Goal: Task Accomplishment & Management: Use online tool/utility

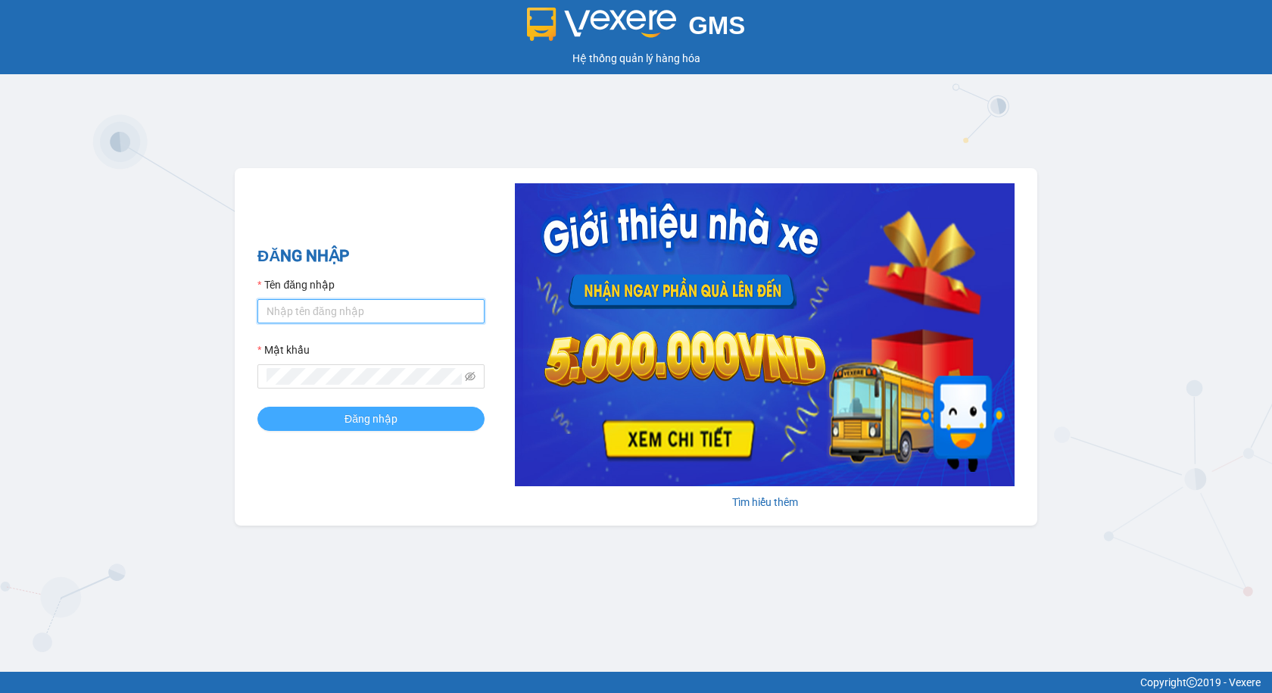
type input "thuyntt_kt.saoviet"
click at [285, 413] on button "Đăng nhập" at bounding box center [370, 419] width 227 height 24
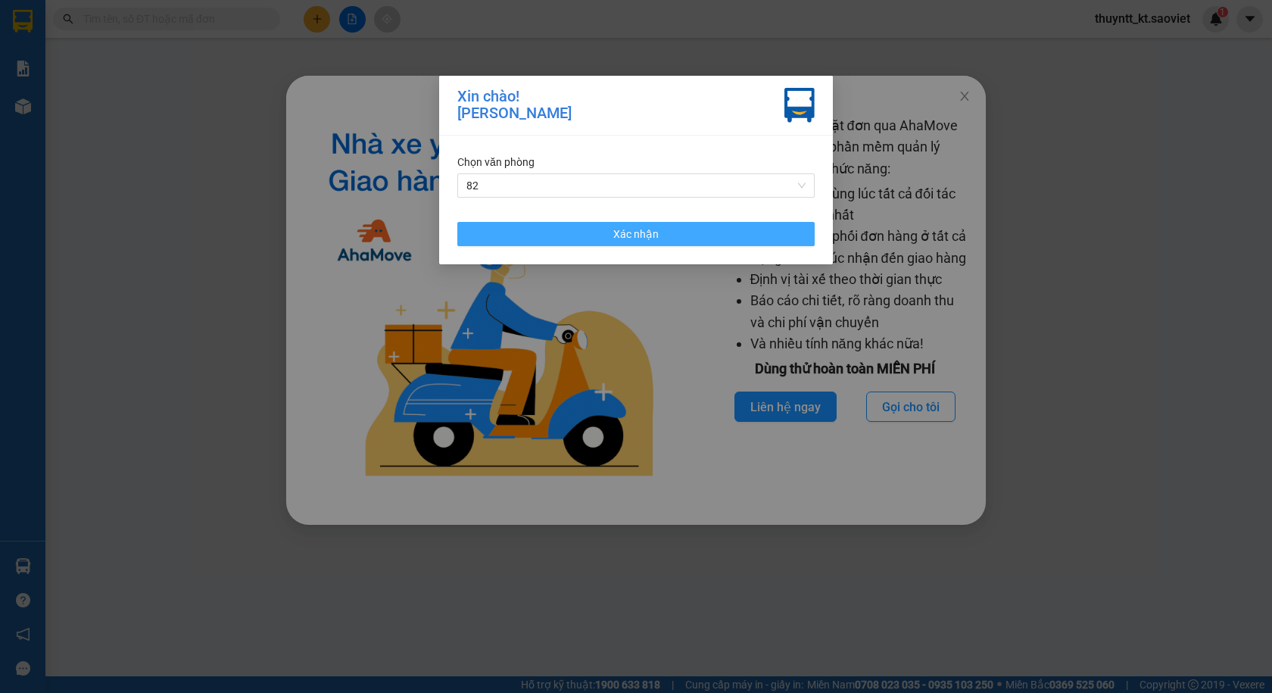
click at [659, 235] on button "Xác nhận" at bounding box center [635, 234] width 357 height 24
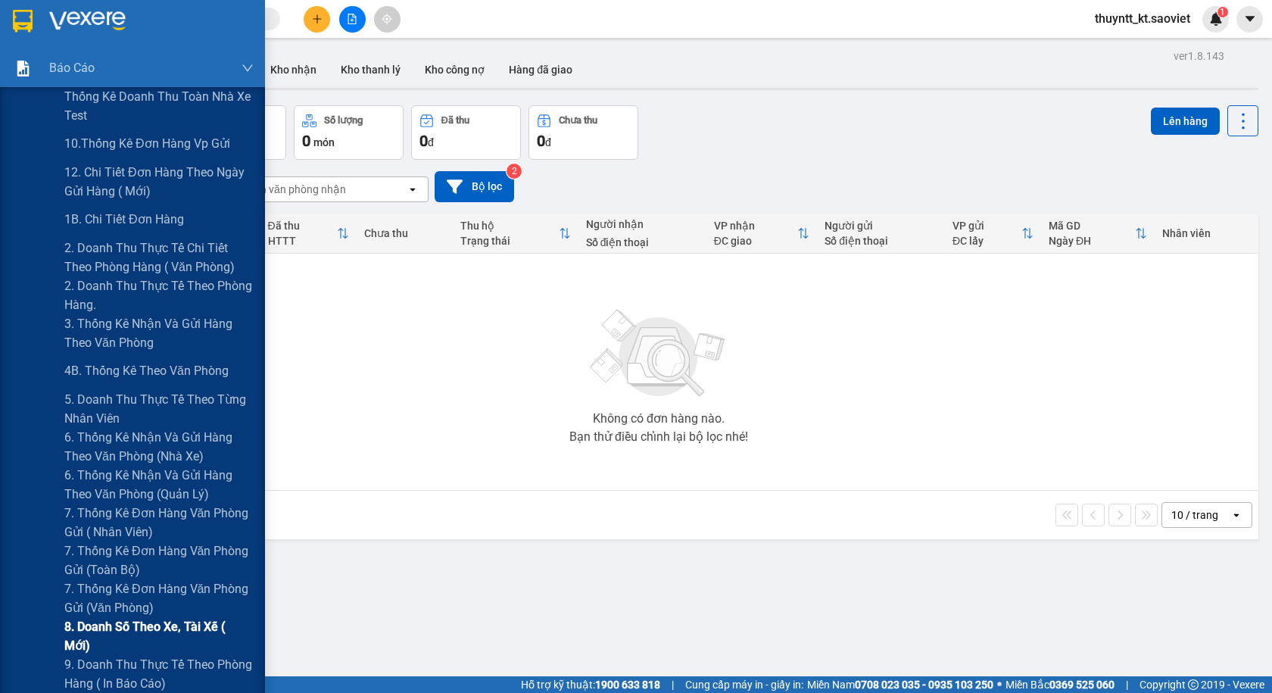
click at [120, 631] on span "8. Doanh số theo xe, tài xế ( mới)" at bounding box center [158, 636] width 189 height 38
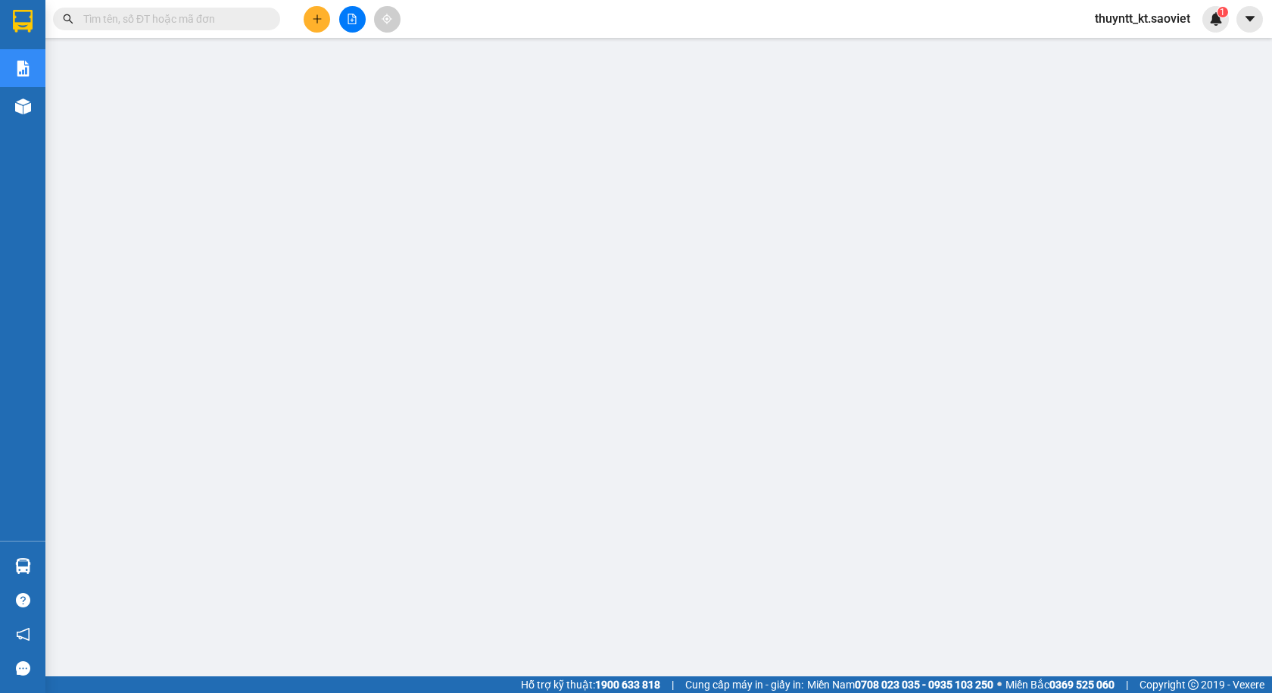
click at [128, 16] on input "text" at bounding box center [172, 19] width 179 height 17
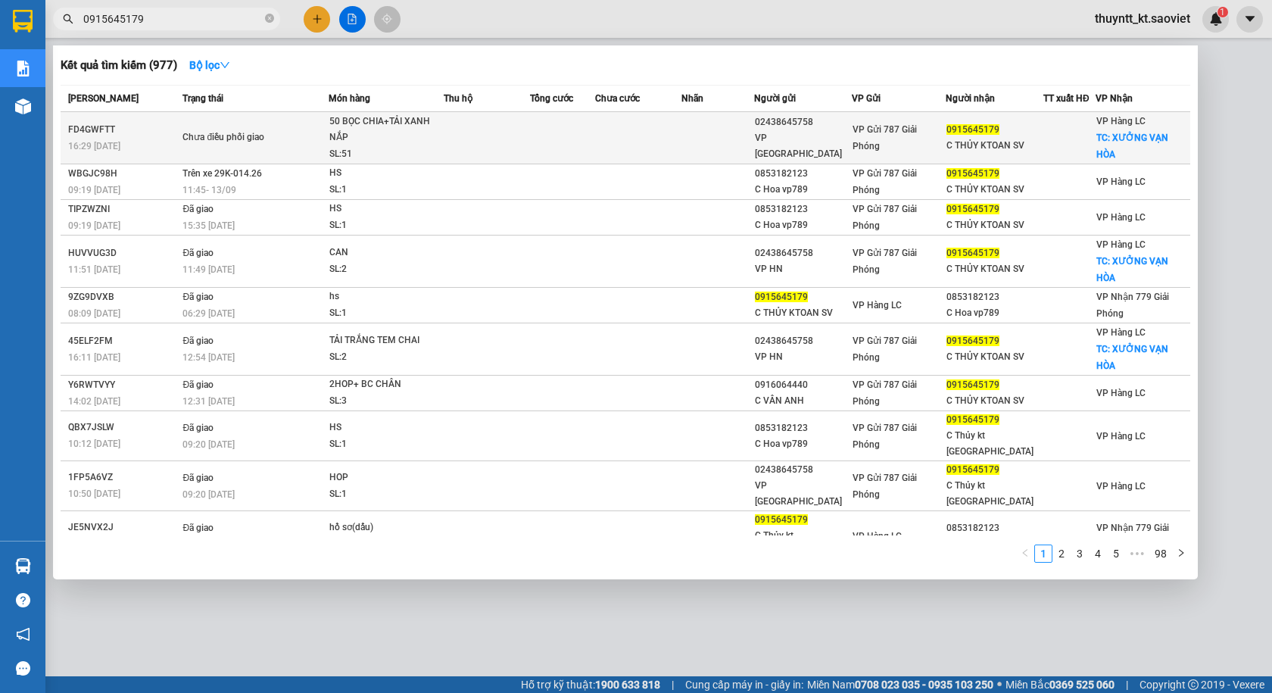
type input "0915645179"
click at [407, 133] on div "50 BỌC CHIA+TẢI XANH NẮP" at bounding box center [386, 130] width 114 height 33
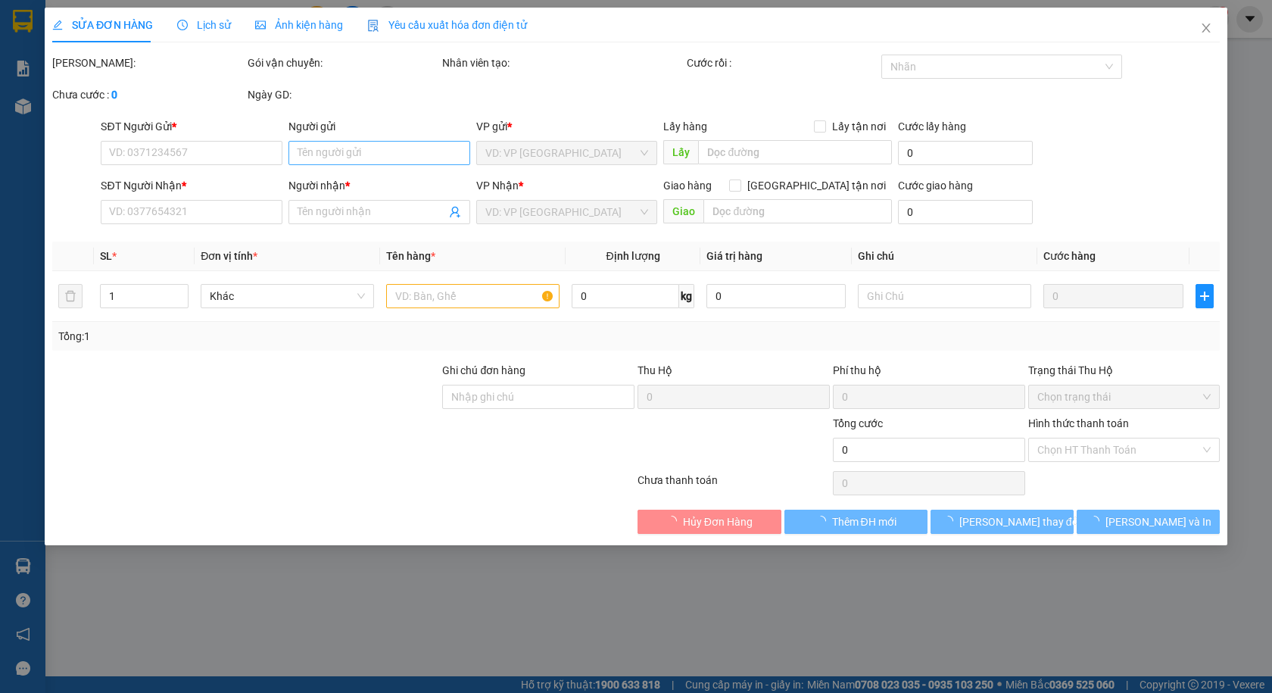
type input "02438645758"
type input "VP HÀ NỘI"
type input "0915645179"
type input "C THỦY KTOAN SV"
checkbox input "true"
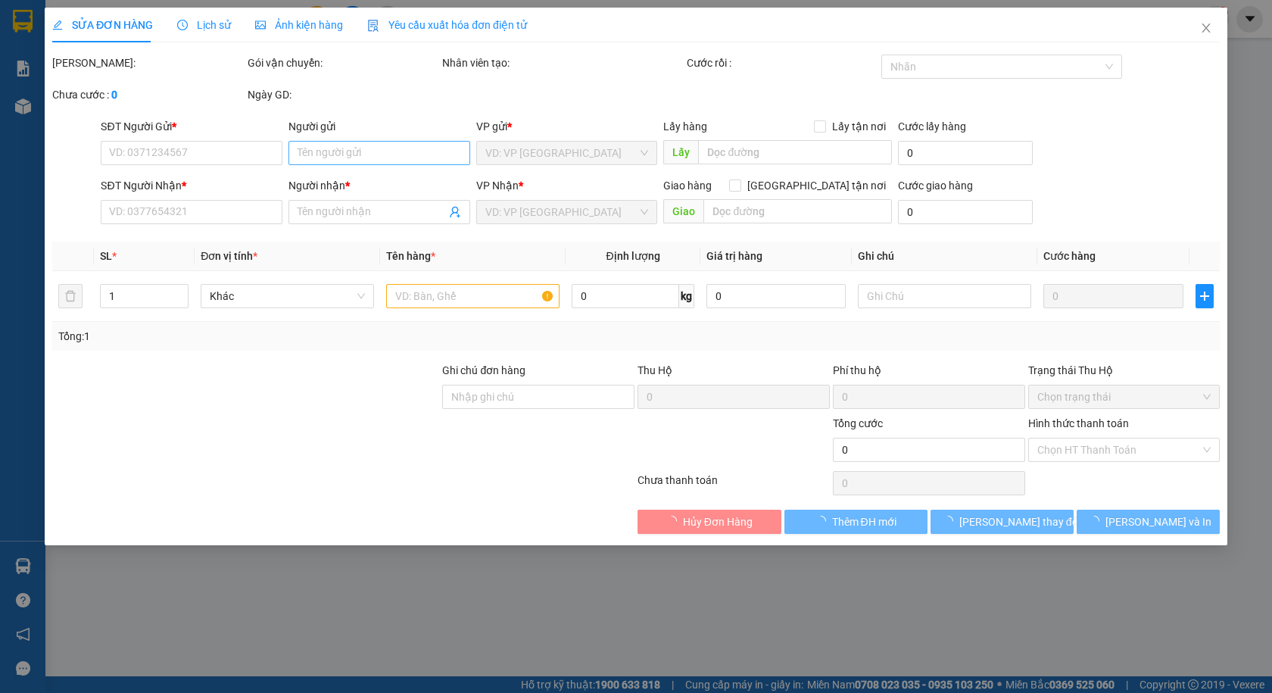
type input "XƯỞNG VẠN HÒA"
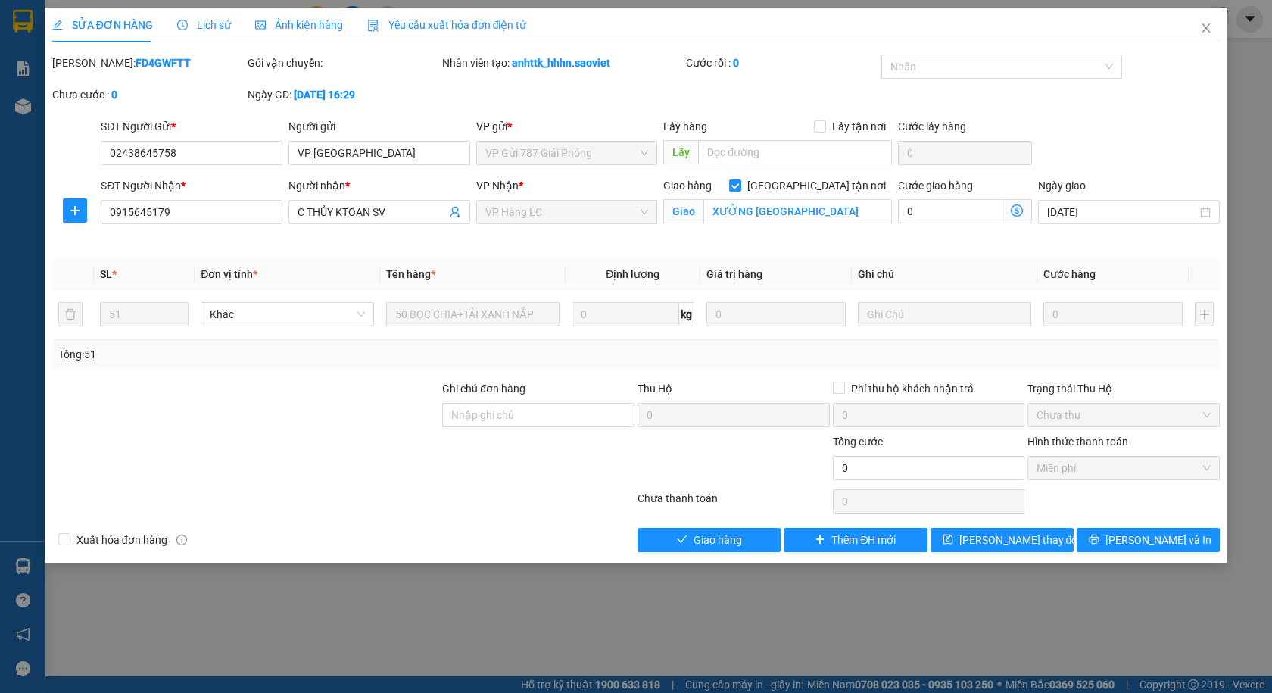
click at [195, 19] on span "Lịch sử" at bounding box center [204, 25] width 54 height 12
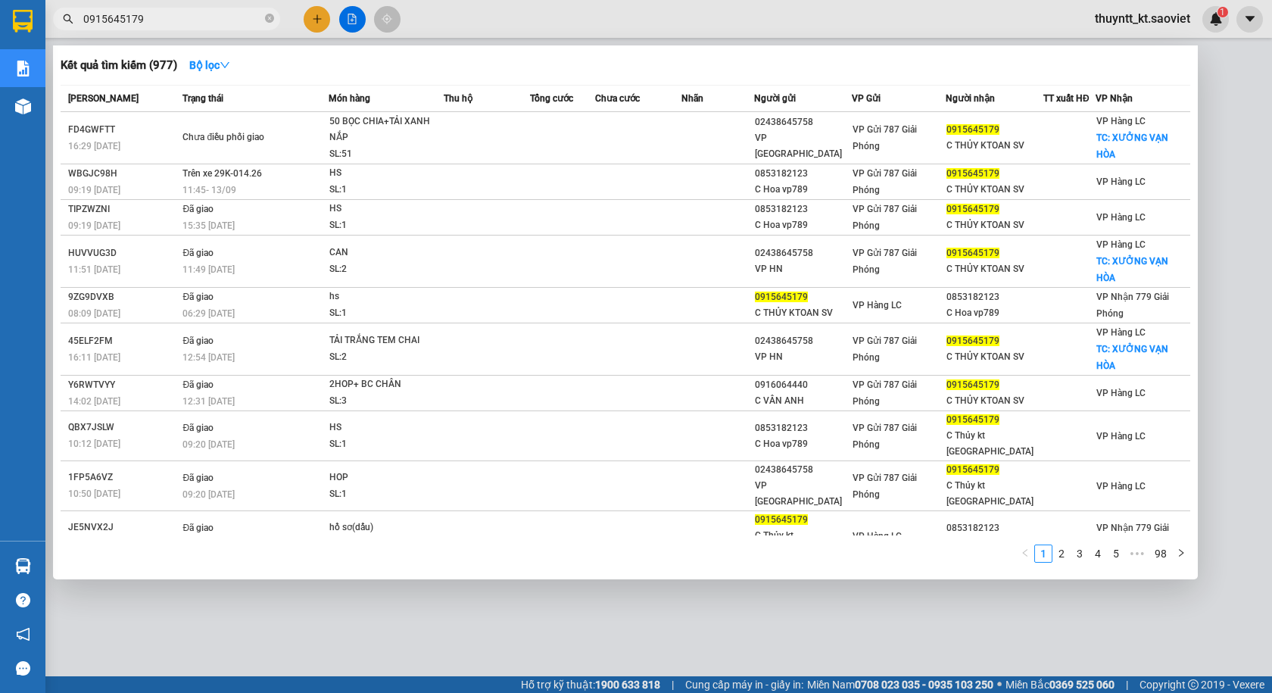
click at [171, 23] on input "0915645179" at bounding box center [172, 19] width 179 height 17
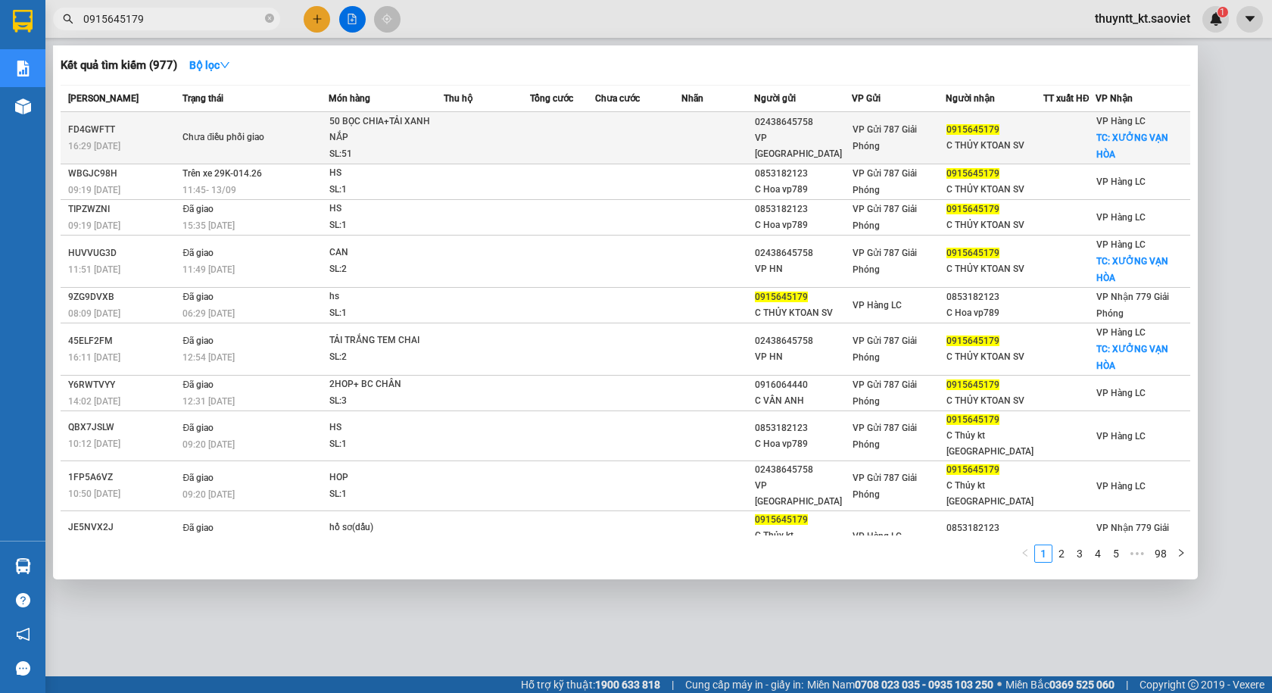
click at [368, 141] on div "50 BỌC CHIA+TẢI XANH NẮP" at bounding box center [386, 130] width 114 height 33
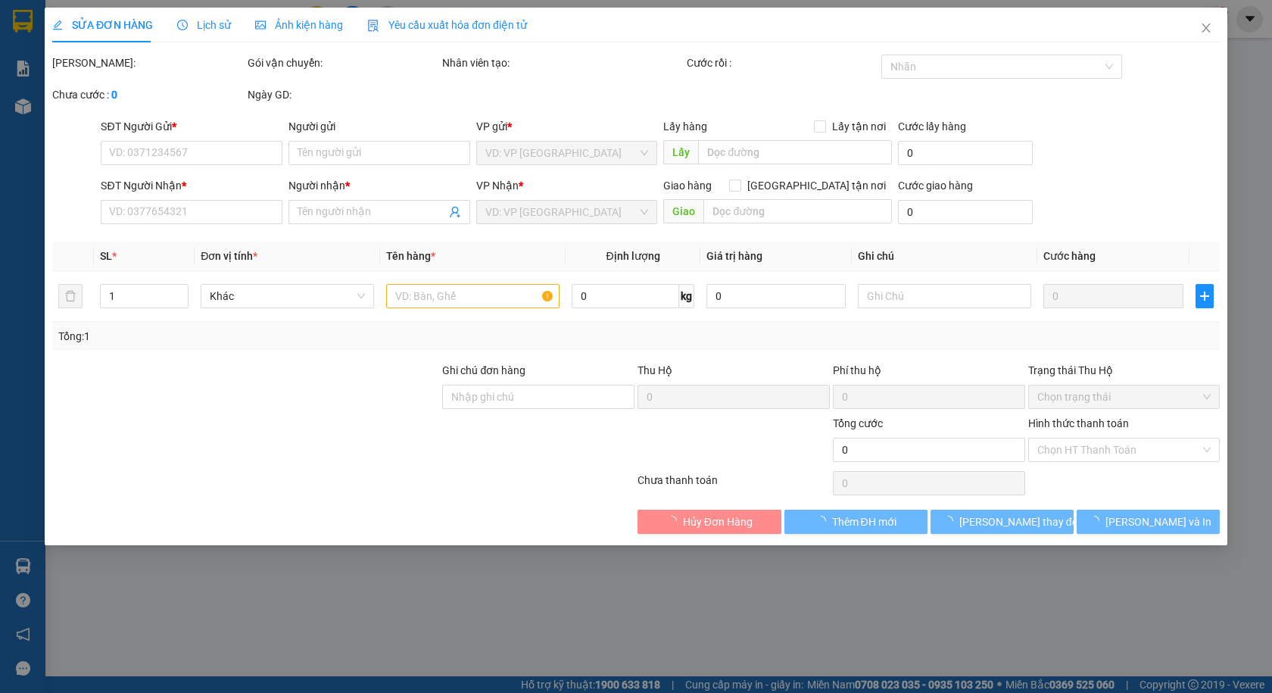
type input "02438645758"
type input "VP HÀ NỘI"
type input "0915645179"
type input "C THỦY KTOAN SV"
checkbox input "true"
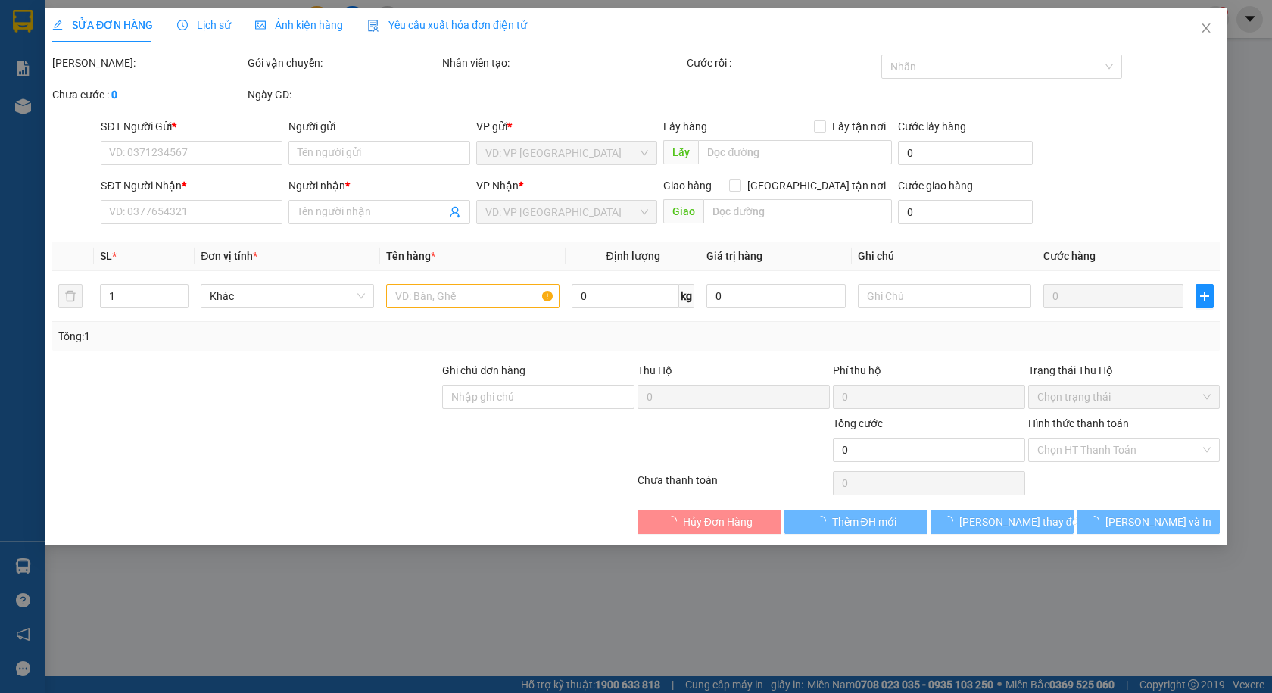
type input "XƯỞNG VẠN HÒA"
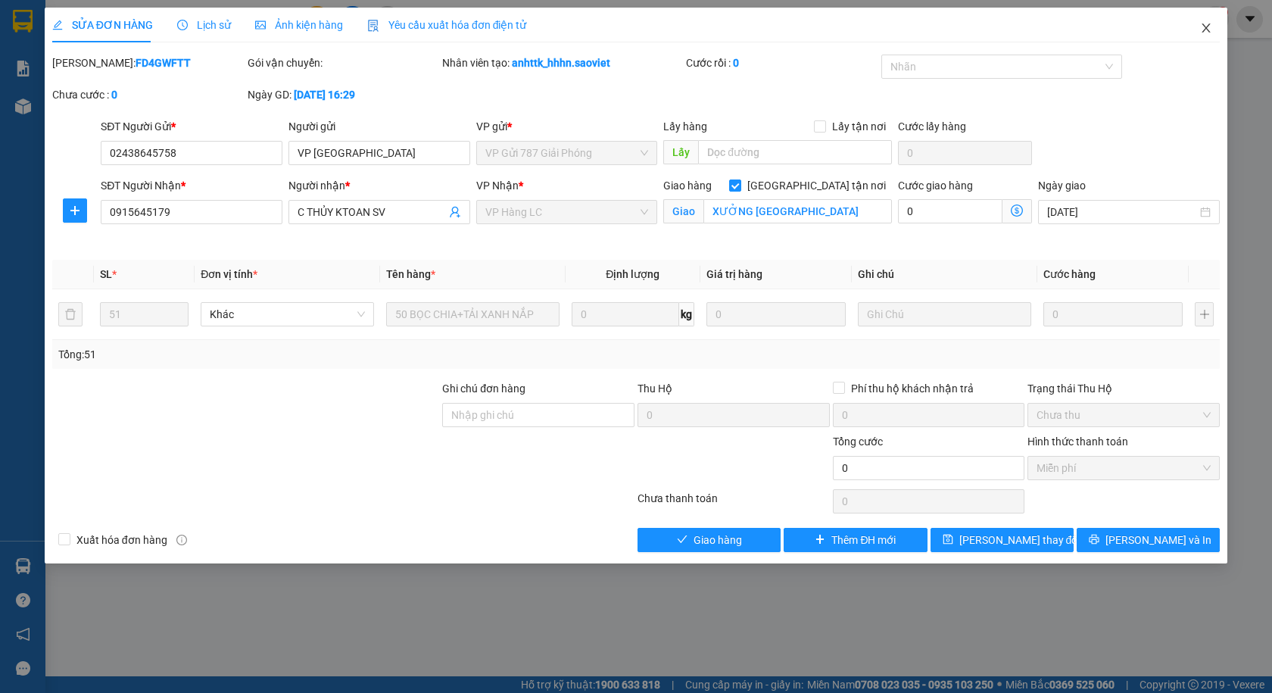
click at [1202, 30] on icon "close" at bounding box center [1206, 28] width 12 height 12
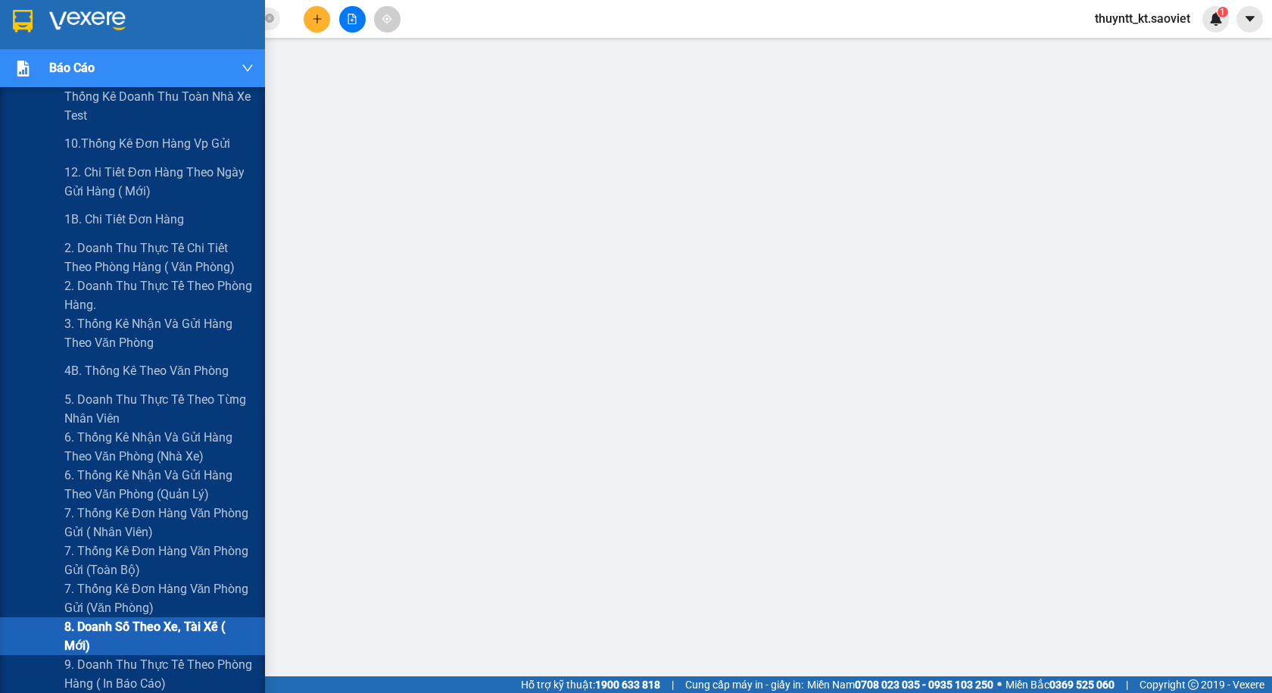
click at [100, 626] on span "8. Doanh số theo xe, tài xế ( mới)" at bounding box center [158, 636] width 189 height 38
click at [51, 72] on span "Báo cáo" at bounding box center [71, 67] width 45 height 19
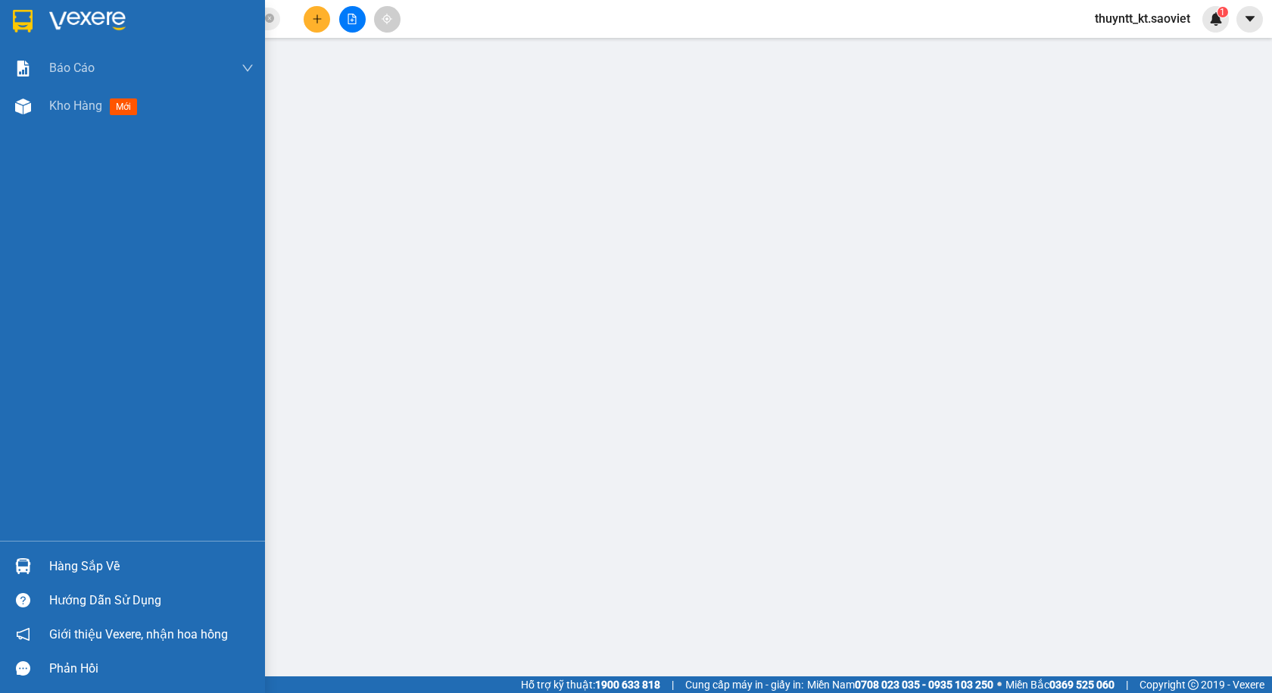
click at [83, 594] on div "Hướng dẫn sử dụng" at bounding box center [151, 600] width 204 height 23
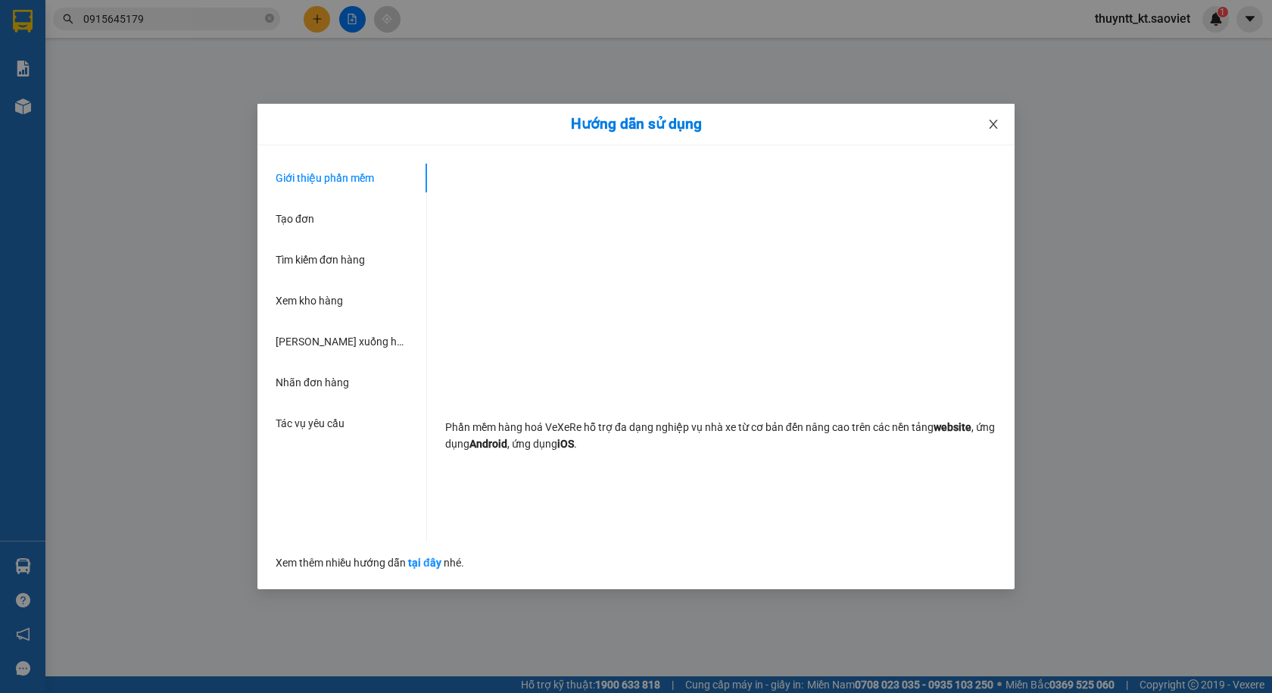
click at [1003, 131] on span "Close" at bounding box center [993, 125] width 42 height 42
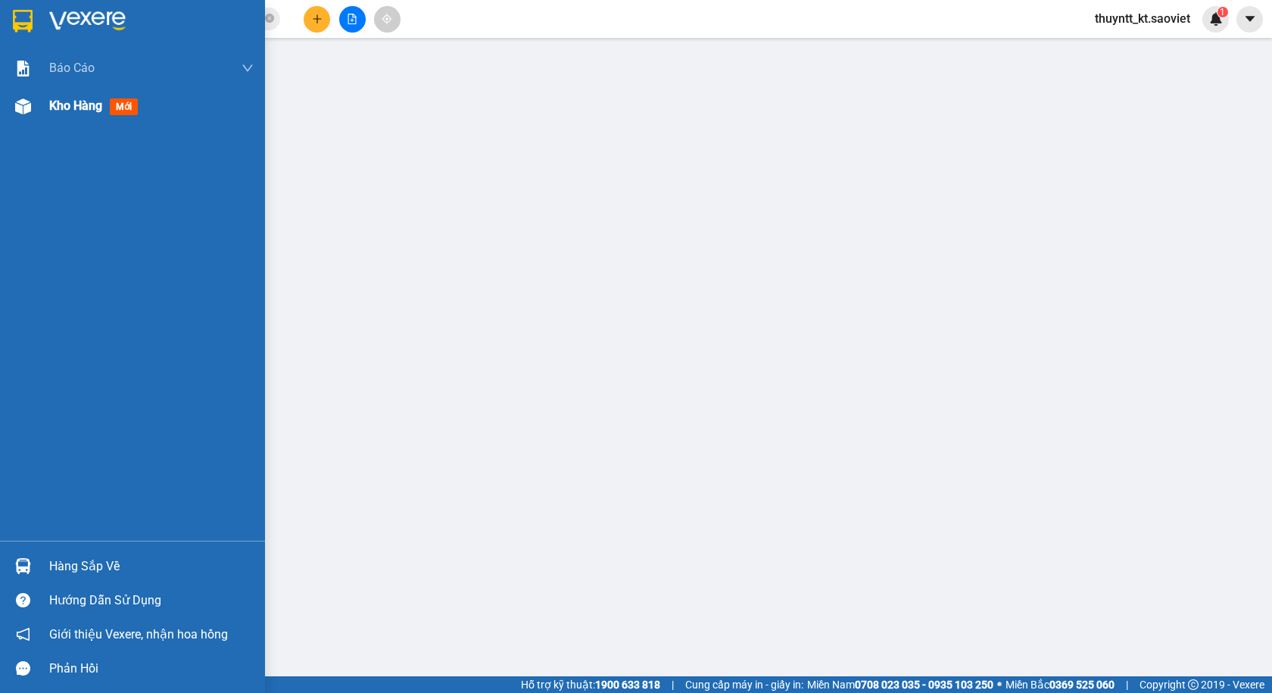
click at [120, 117] on div "Kho hàng mới" at bounding box center [151, 106] width 204 height 38
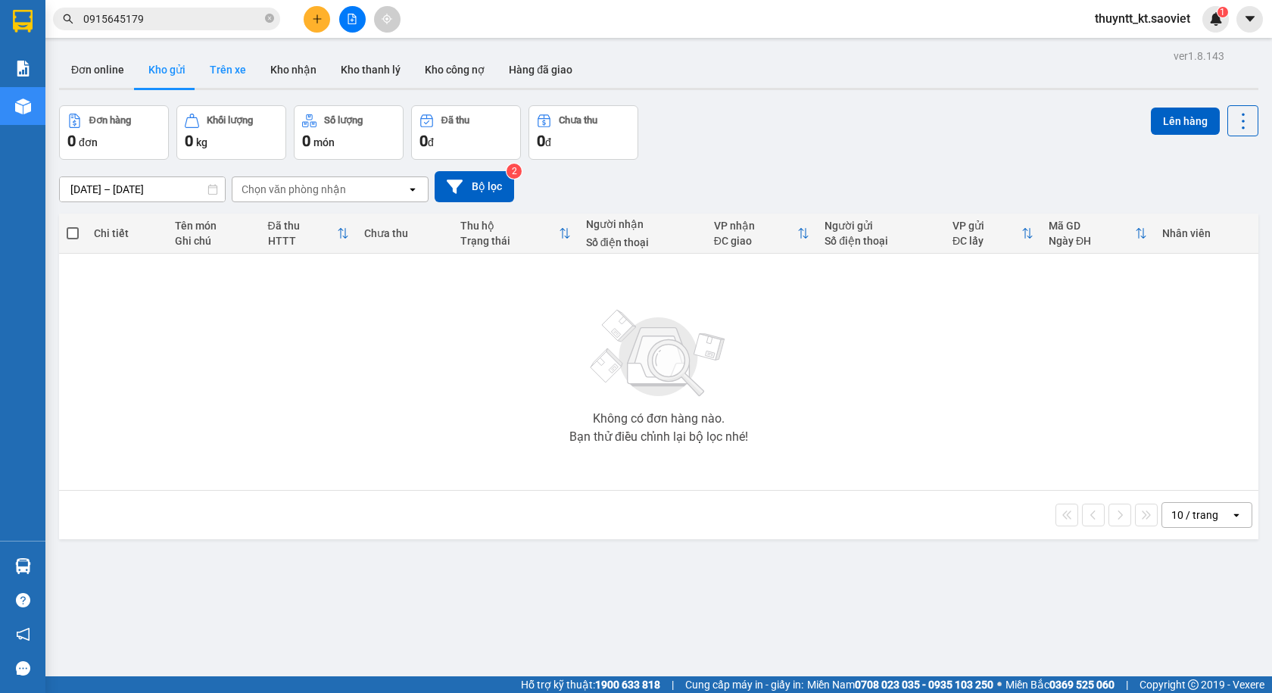
click at [222, 65] on button "Trên xe" at bounding box center [228, 69] width 61 height 36
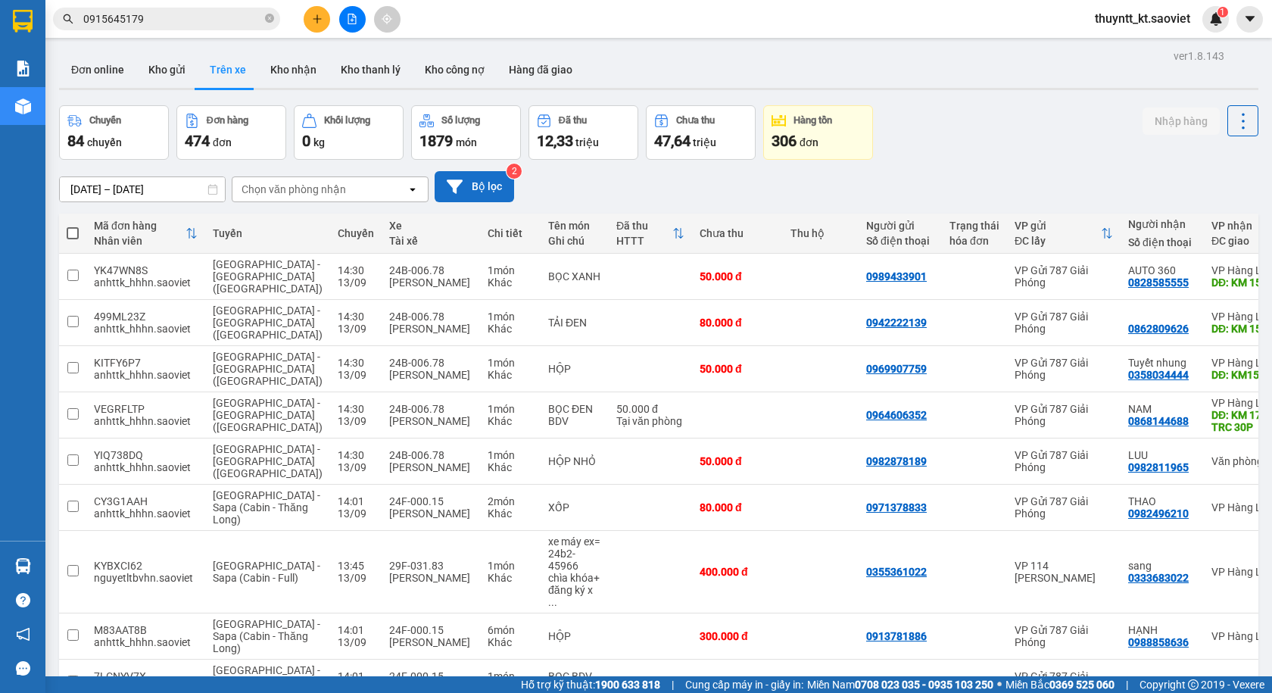
click at [451, 182] on icon at bounding box center [455, 186] width 16 height 14
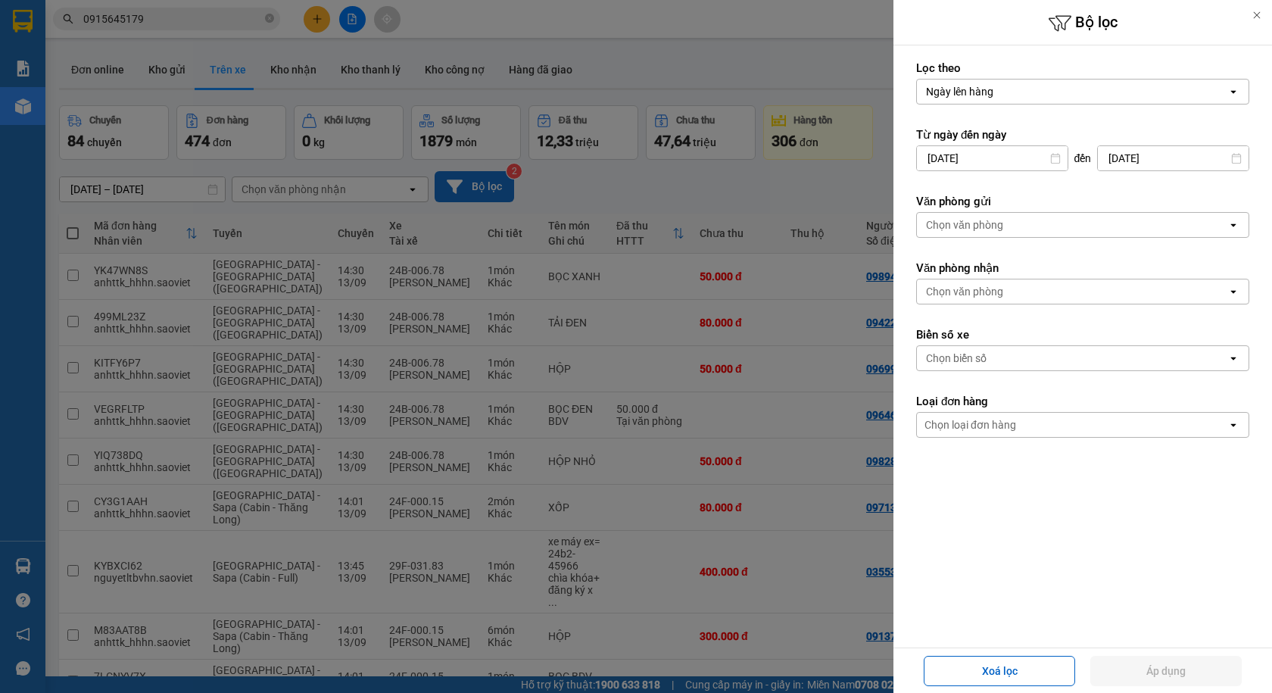
click at [591, 177] on div at bounding box center [636, 346] width 1272 height 693
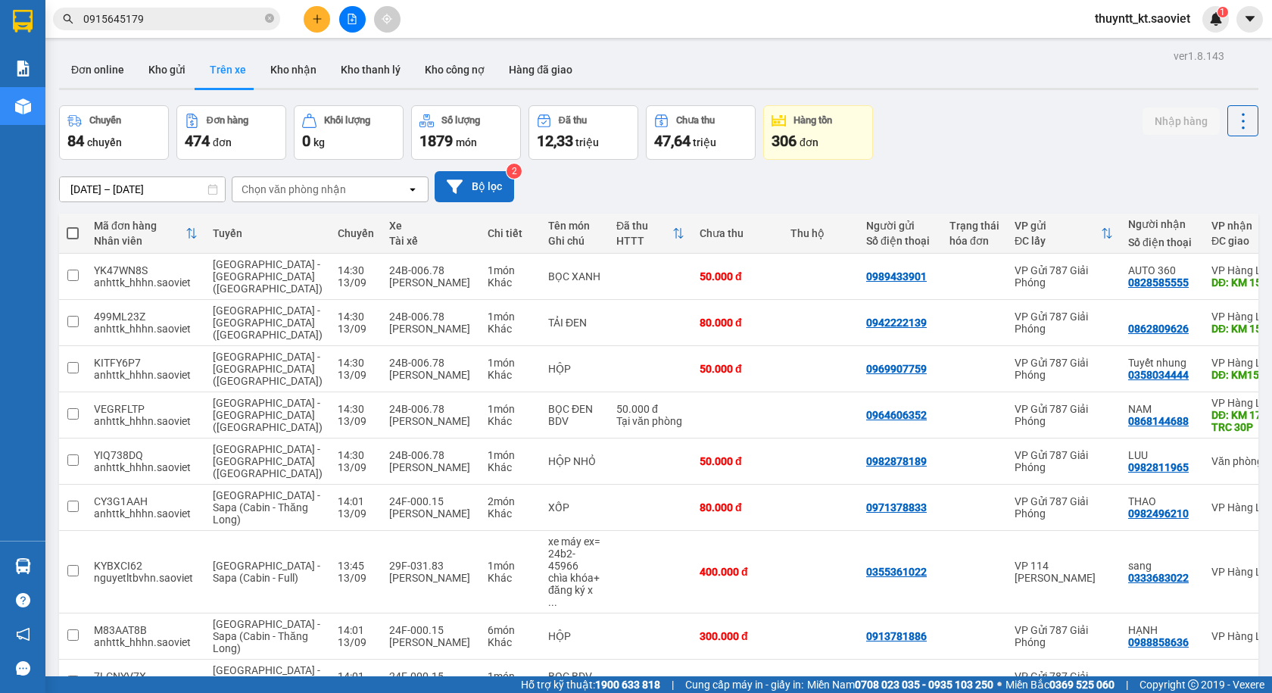
click at [122, 133] on div "84 chuyến" at bounding box center [113, 140] width 93 height 21
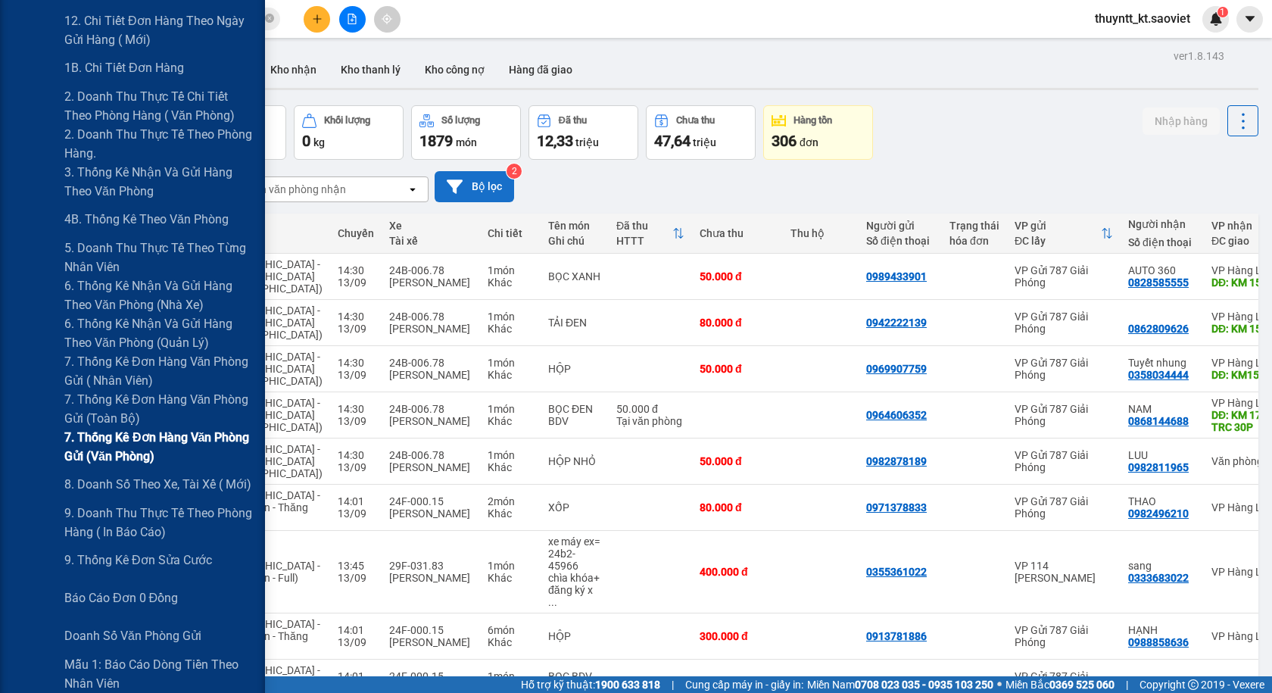
scroll to position [227, 0]
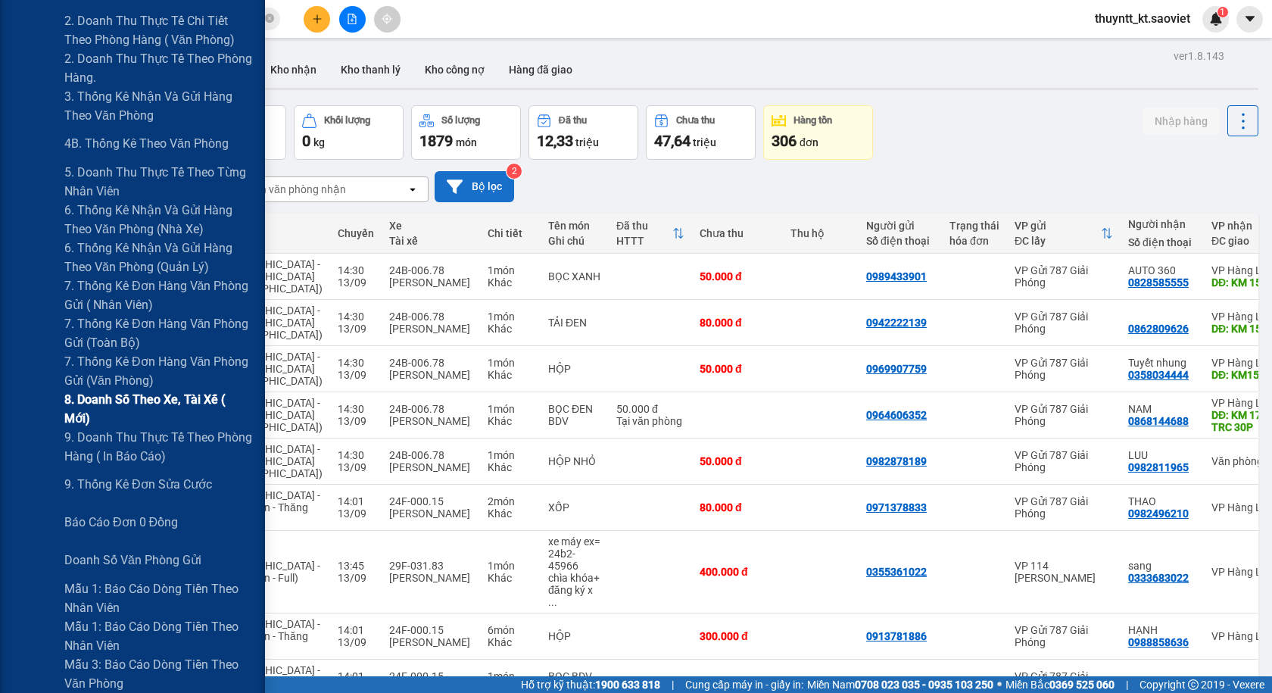
click at [183, 413] on span "8. Doanh số theo xe, tài xế ( mới)" at bounding box center [158, 409] width 189 height 38
